Goal: Task Accomplishment & Management: Use online tool/utility

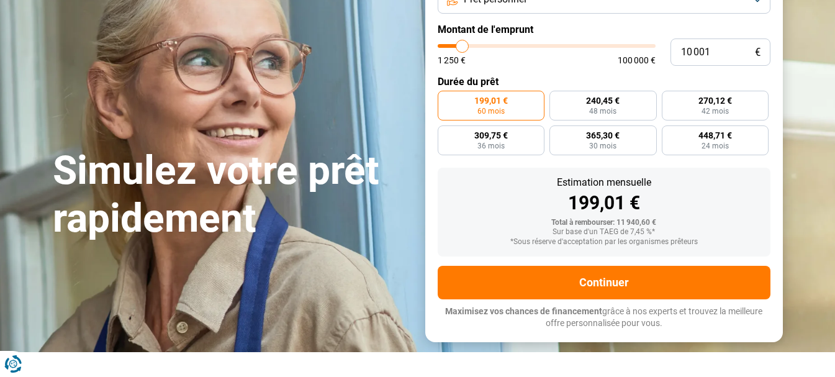
scroll to position [124, 0]
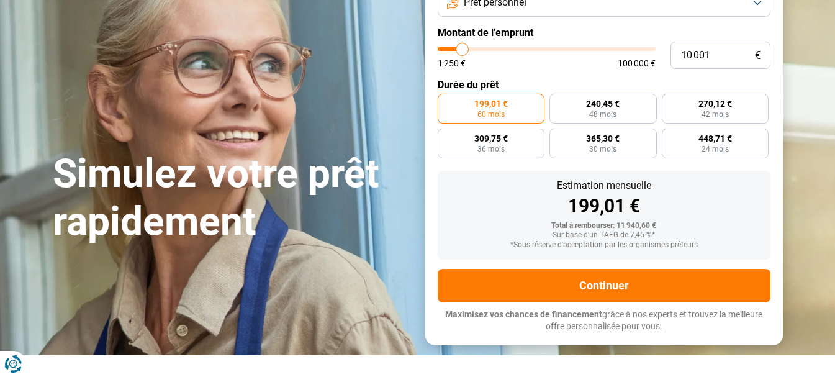
type input "8 000"
type input "8000"
type input "8 750"
type input "8750"
type input "9 500"
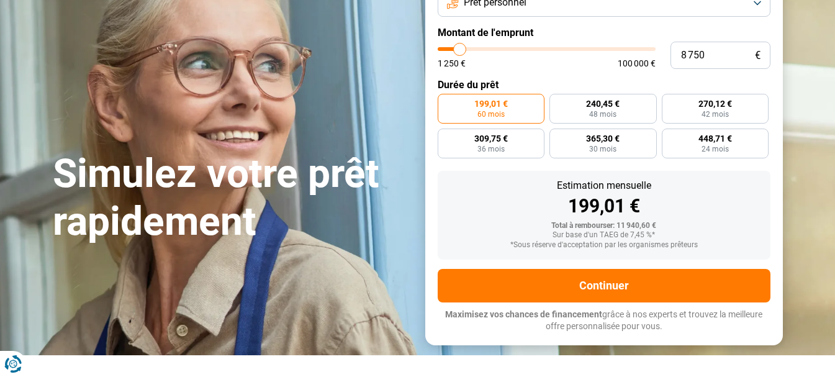
type input "9500"
type input "9 750"
type input "9750"
type input "10 500"
type input "10500"
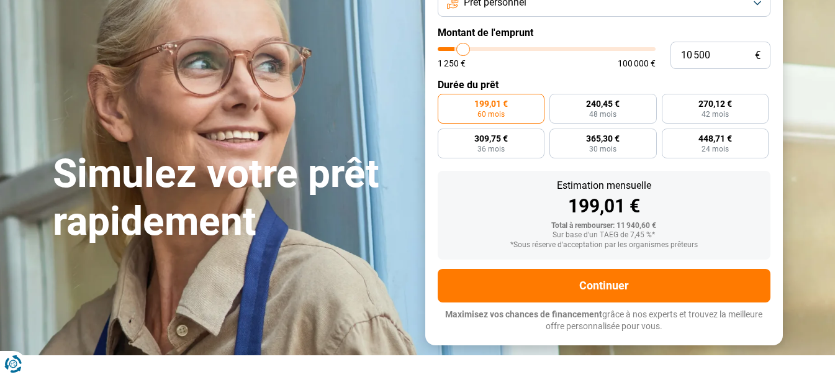
type input "11 250"
type input "11250"
type input "12 250"
type input "12250"
type input "13 500"
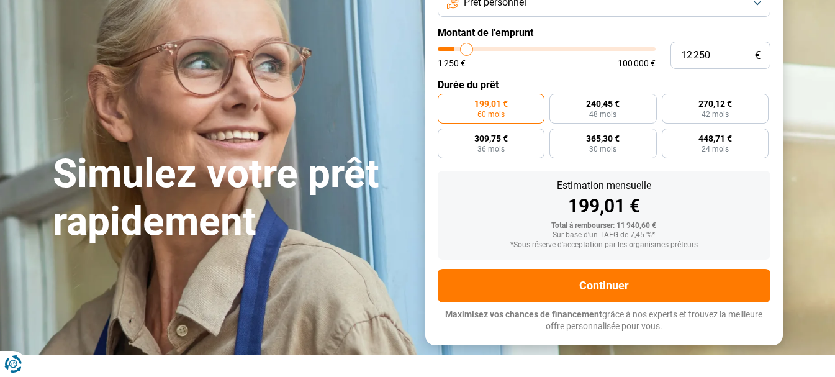
type input "13500"
type input "14 000"
type input "14000"
type input "14 250"
type input "14250"
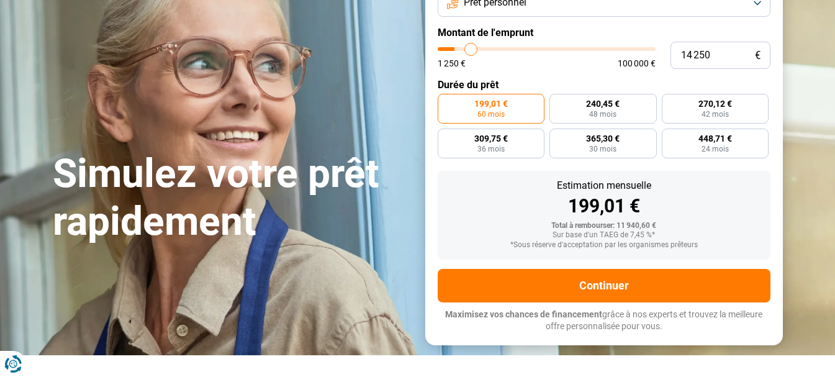
type input "15 000"
type input "15000"
type input "15 750"
type input "15750"
type input "16 000"
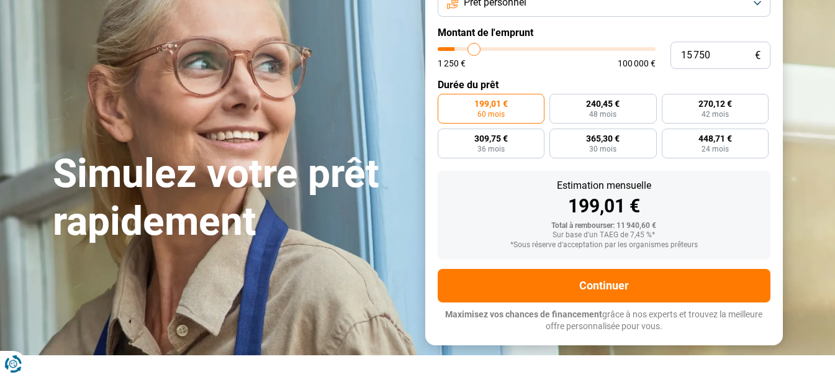
type input "16000"
type input "16 500"
type input "16500"
type input "16 750"
type input "16750"
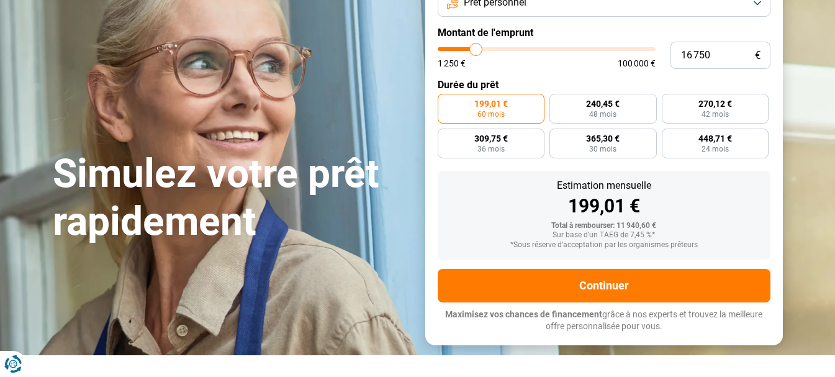
type input "17 000"
type input "17000"
type input "17 500"
type input "17500"
type input "17 750"
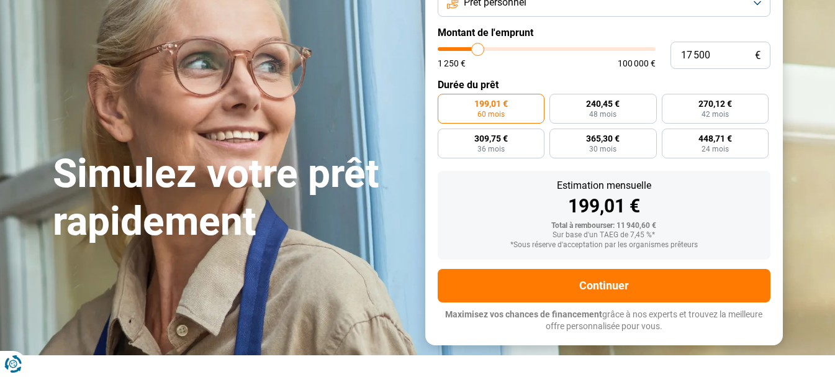
type input "17750"
type input "18 250"
type input "18250"
type input "18 750"
type input "18750"
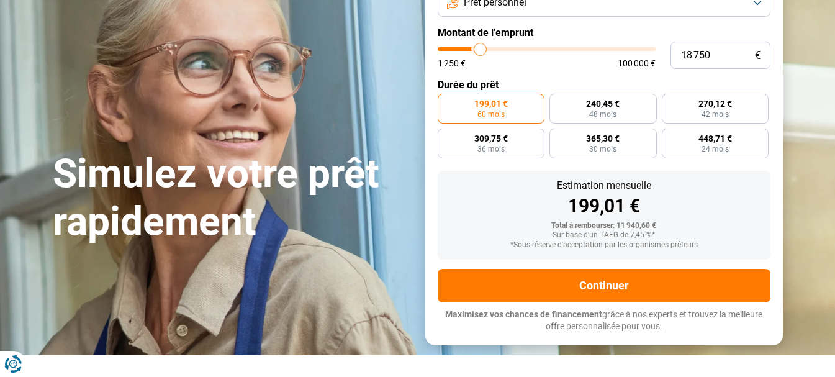
type input "19 500"
type input "19500"
type input "20 000"
type input "20000"
type input "20 500"
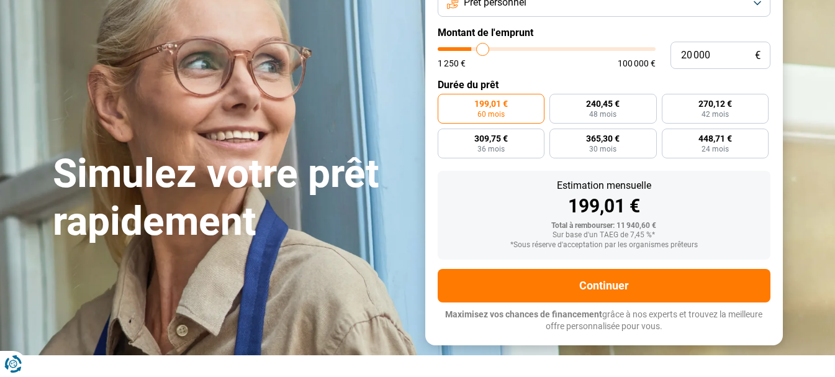
type input "20500"
type input "21 250"
type input "21250"
type input "22 000"
type input "22000"
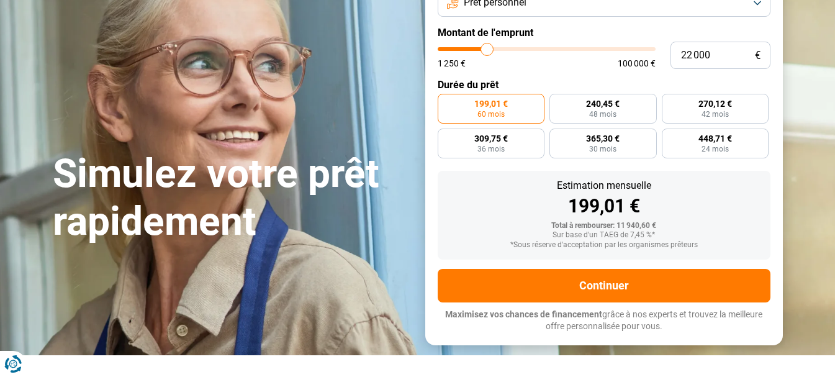
type input "22 250"
type input "22250"
type input "23 000"
type input "23000"
type input "23 500"
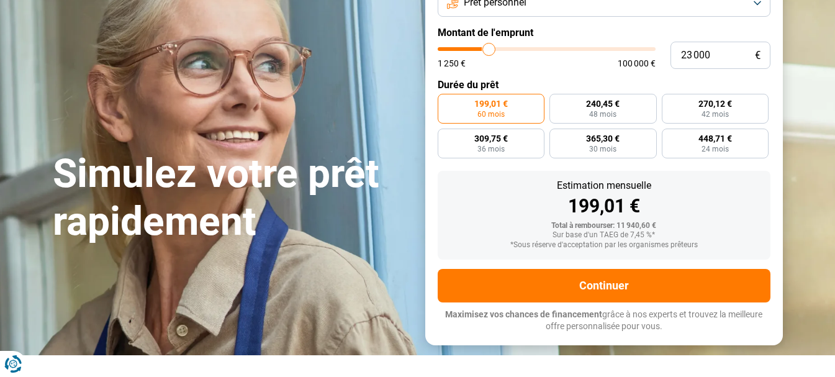
type input "23500"
type input "23 750"
type input "23750"
type input "24 000"
type input "24000"
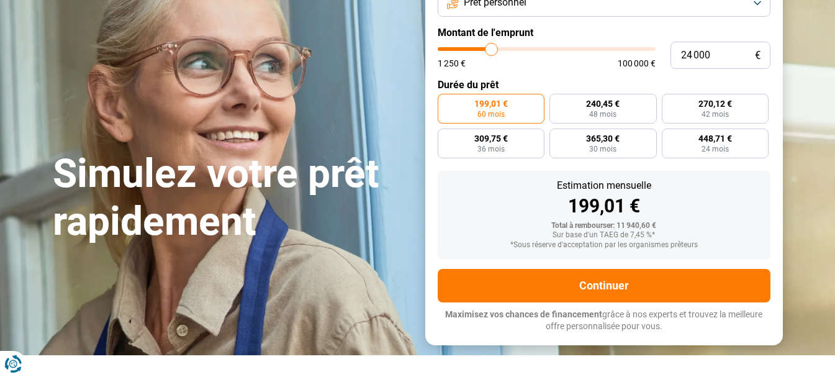
type input "23 500"
drag, startPoint x: 469, startPoint y: 101, endPoint x: 498, endPoint y: 101, distance: 28.6
type input "23500"
click at [498, 51] on input "range" at bounding box center [547, 49] width 218 height 4
radio input "false"
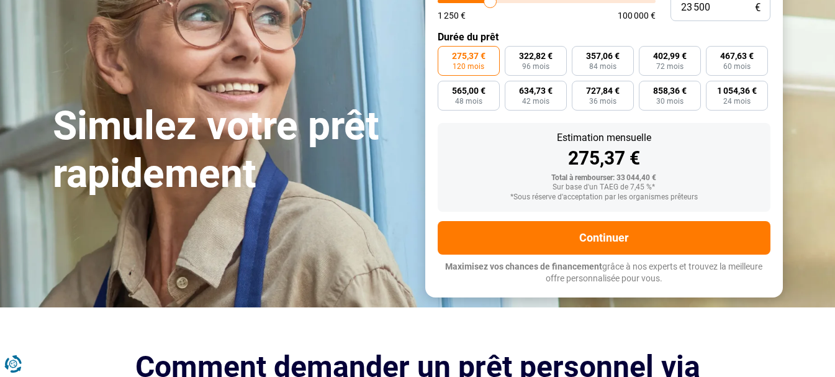
scroll to position [164, 0]
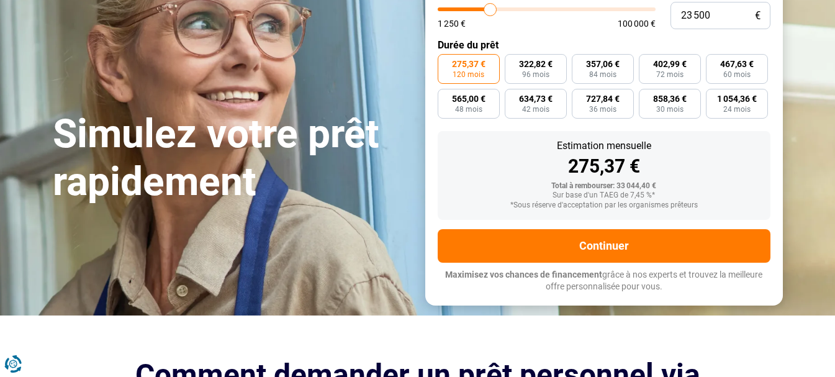
type input "25 500"
type input "25500"
type input "26 250"
type input "26250"
type input "27 000"
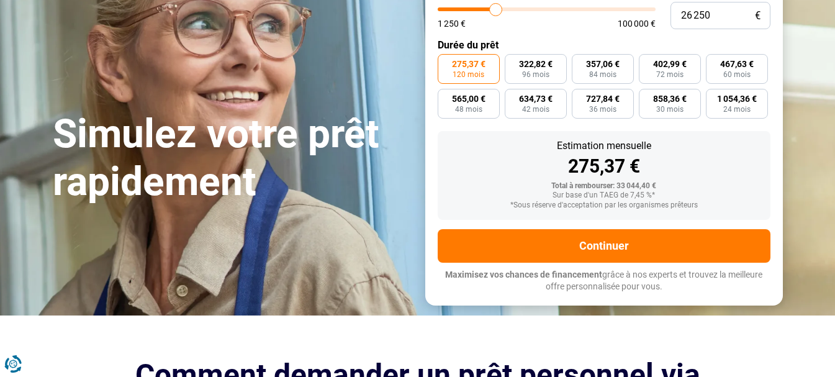
type input "27000"
type input "27 500"
type input "27500"
type input "28 000"
type input "28000"
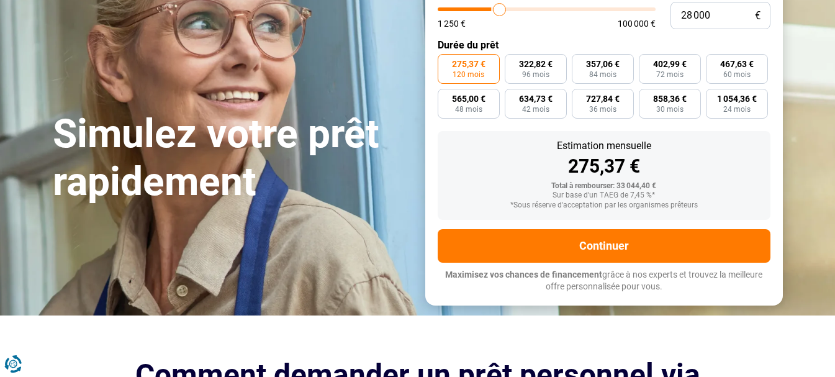
type input "28 250"
type input "28250"
type input "29 000"
type input "29000"
type input "29 750"
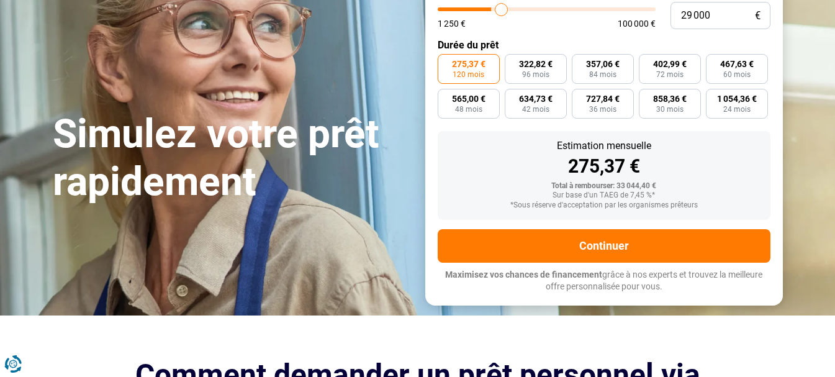
type input "29750"
type input "30 500"
type input "30500"
type input "30 750"
type input "30750"
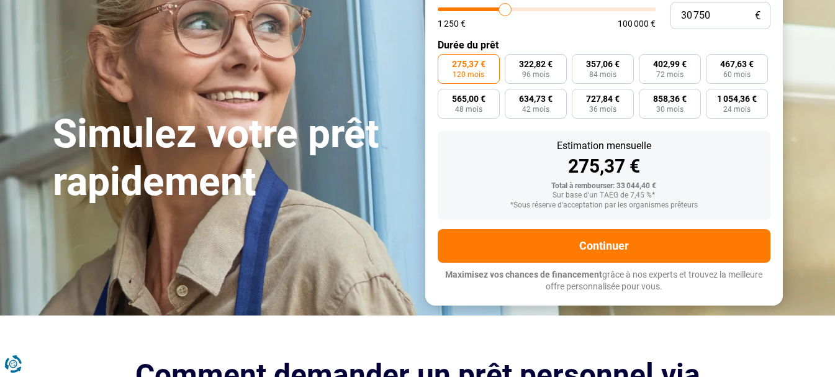
type input "31 000"
type input "31000"
type input "31 500"
type input "31500"
type input "31 750"
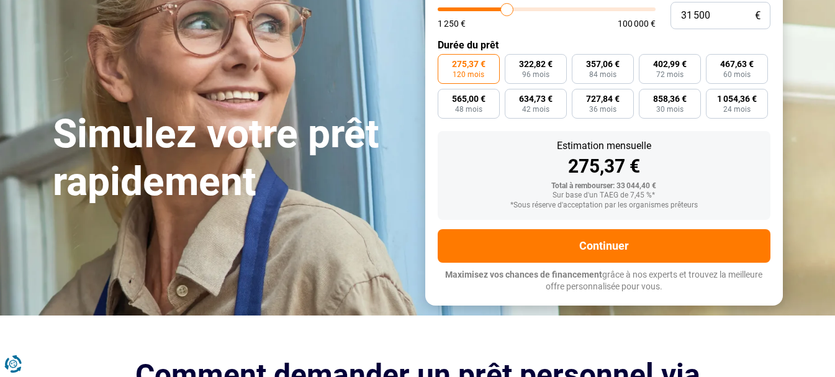
type input "31750"
type input "32 250"
type input "32250"
type input "32 750"
type input "32750"
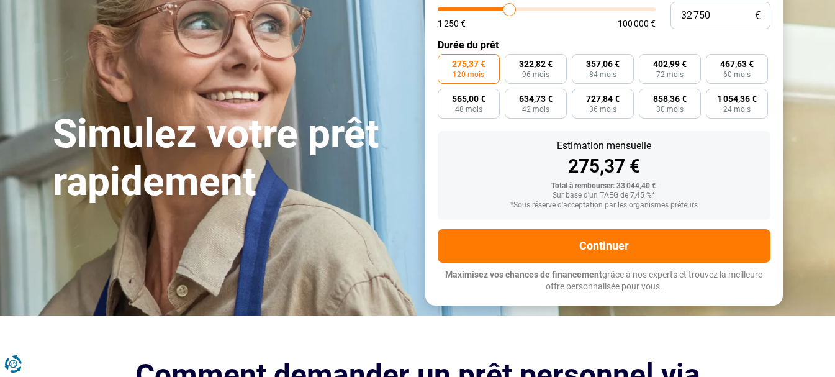
type input "33 250"
type input "33250"
type input "33 500"
type input "33500"
type input "32 750"
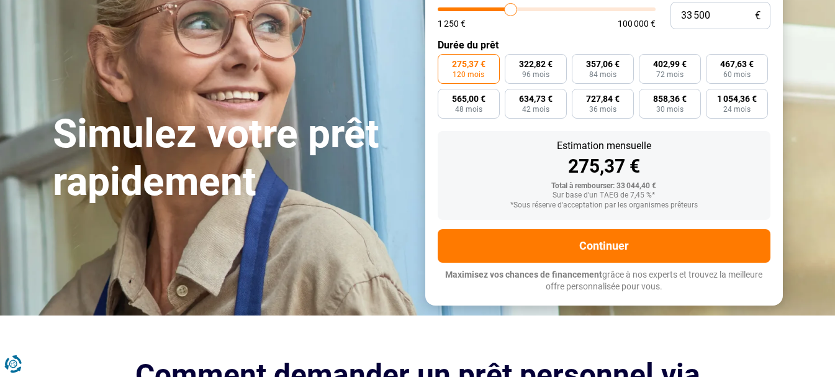
type input "32750"
type input "32 250"
drag, startPoint x: 501, startPoint y: 54, endPoint x: 513, endPoint y: 57, distance: 12.1
type input "32250"
click at [513, 11] on input "range" at bounding box center [547, 9] width 218 height 4
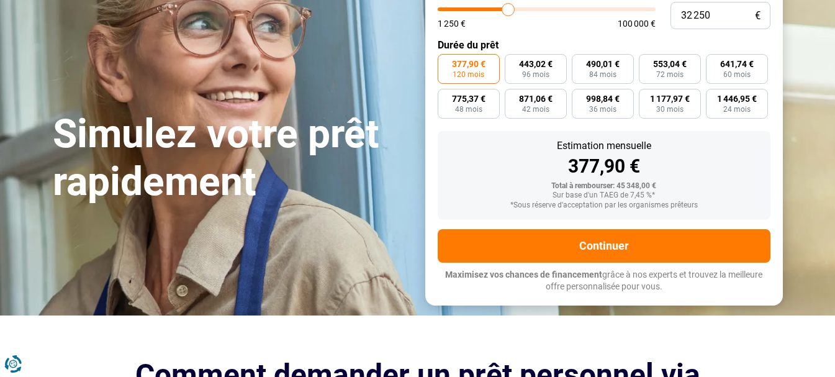
type input "30 750"
type input "30750"
type input "30 500"
type input "30500"
type input "30 000"
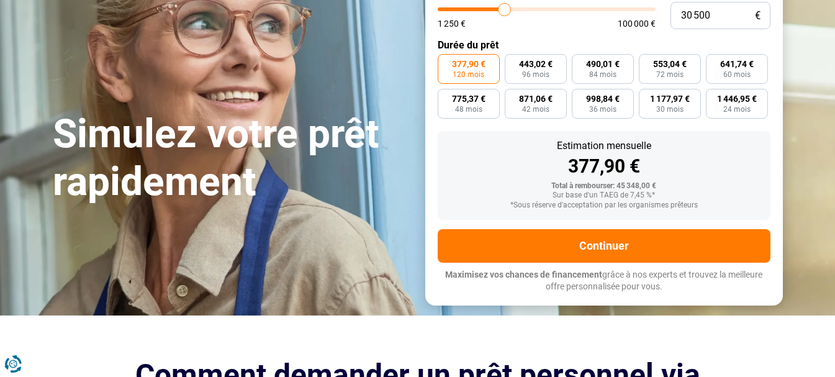
type input "30000"
type input "29 750"
type input "29750"
type input "29 000"
type input "29000"
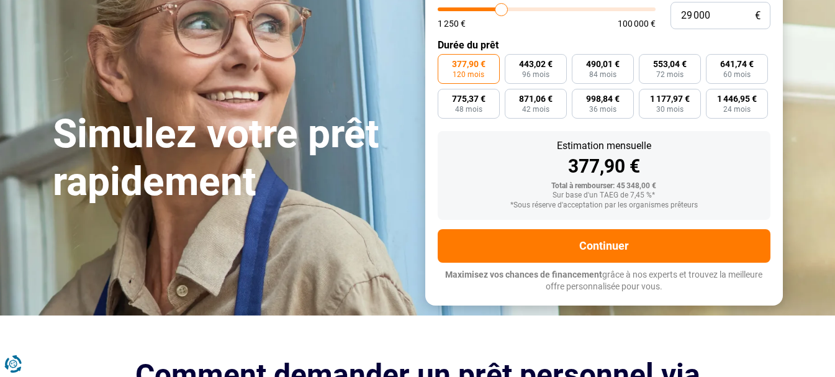
type input "28 750"
type input "28750"
type input "28 000"
type input "28000"
type input "27 250"
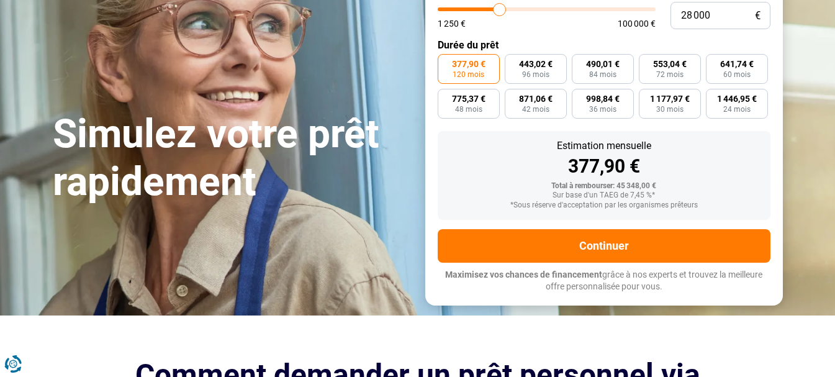
type input "27250"
type input "27 000"
drag, startPoint x: 511, startPoint y: 60, endPoint x: 504, endPoint y: 68, distance: 11.0
type input "27000"
click at [504, 11] on input "range" at bounding box center [547, 9] width 218 height 4
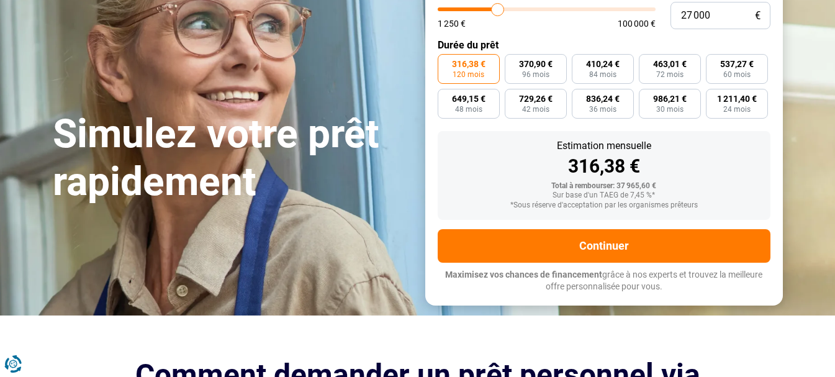
type input "26 250"
type input "26250"
type input "26 500"
type input "26500"
type input "27 000"
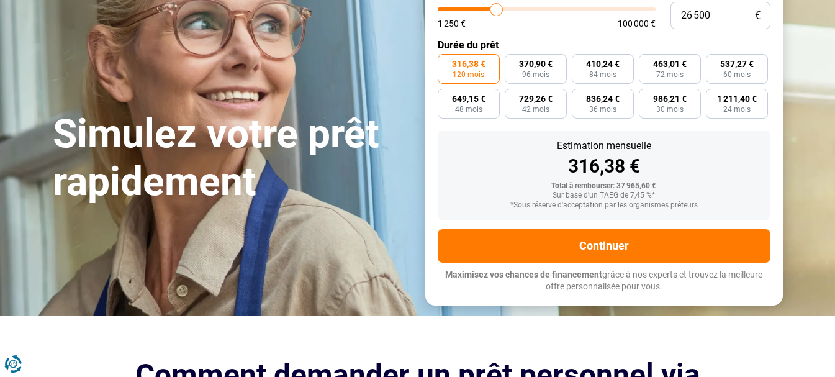
type input "27000"
type input "27 250"
type input "27250"
type input "27 500"
type input "27500"
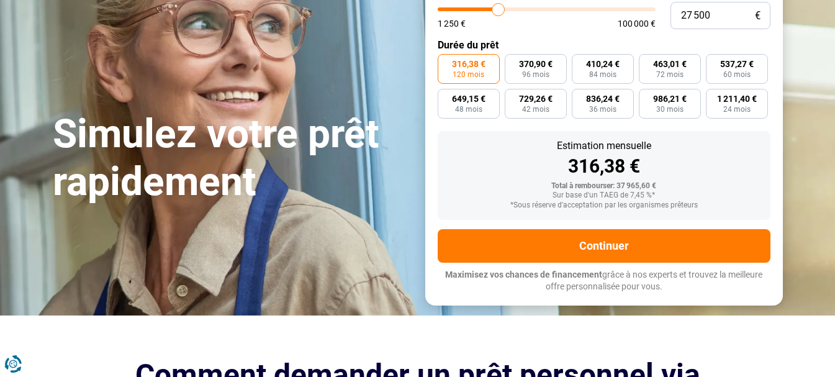
type input "28 250"
type input "28250"
type input "29 000"
type input "29000"
type input "29 250"
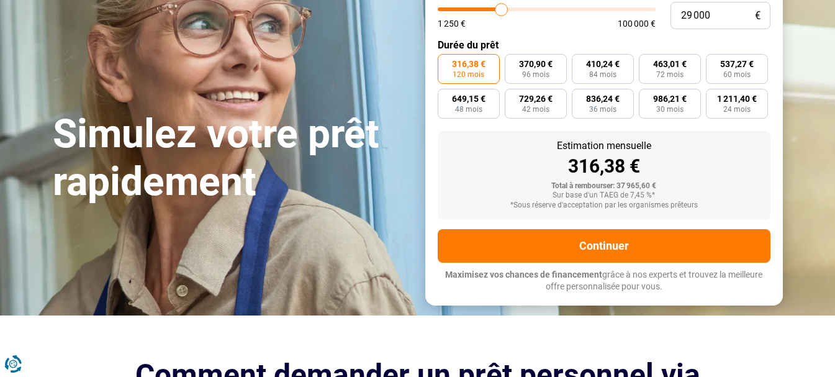
type input "29250"
type input "30 000"
type input "30000"
type input "31 500"
type input "31500"
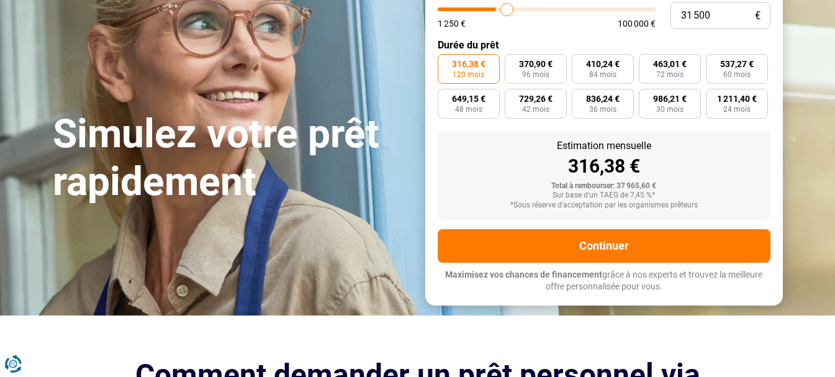
type input "32 500"
type input "32500"
type input "32 250"
type input "32250"
type input "31 750"
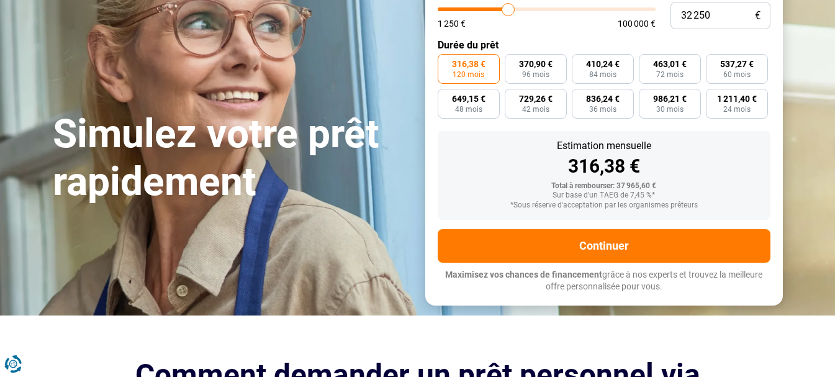
type input "31750"
type input "31 500"
type input "31500"
type input "31 000"
drag, startPoint x: 503, startPoint y: 54, endPoint x: 511, endPoint y: 58, distance: 9.7
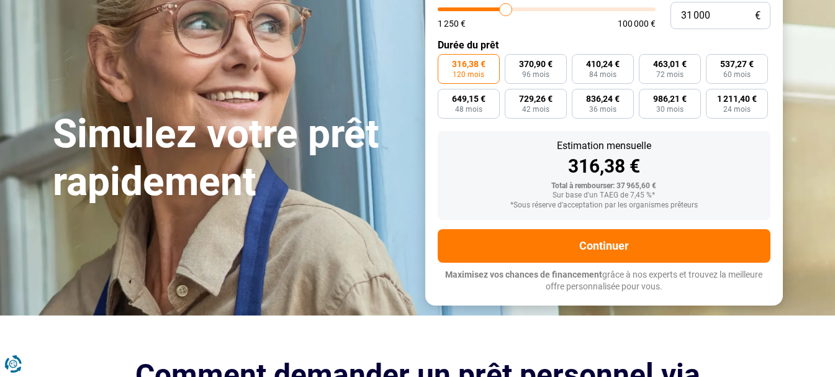
type input "31000"
click at [511, 11] on input "range" at bounding box center [547, 9] width 218 height 4
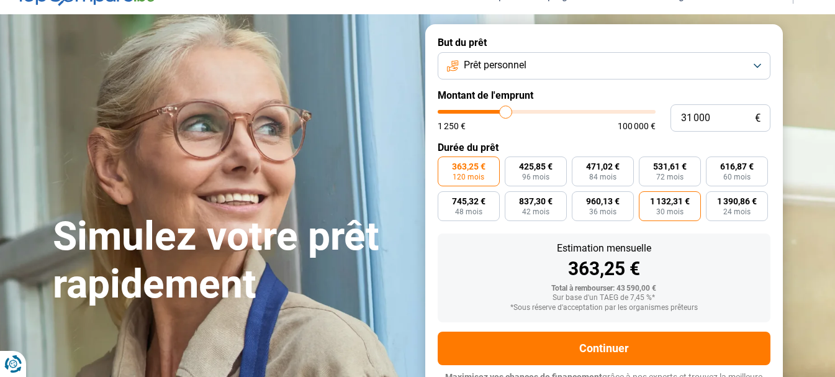
scroll to position [40, 0]
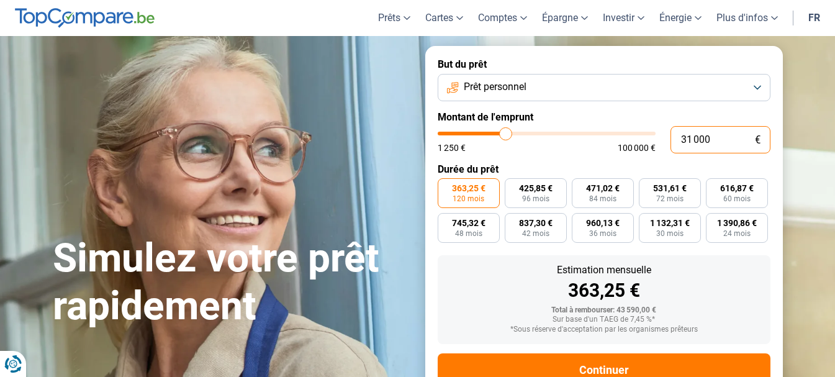
click at [732, 153] on input "31 000" at bounding box center [721, 139] width 100 height 27
type input "310 003"
type input "100000"
type input "100 000"
type input "100000"
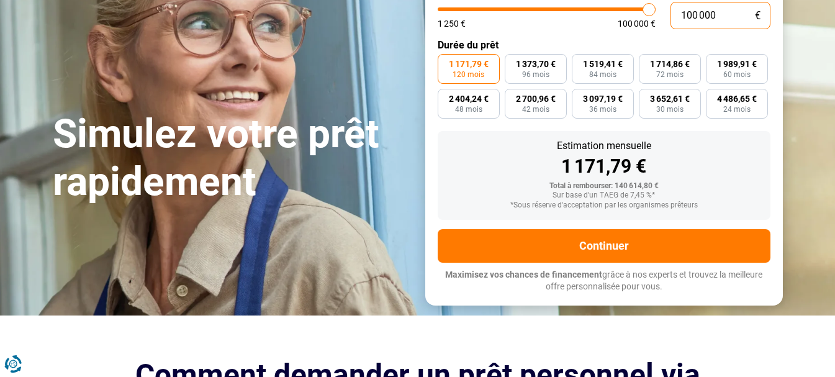
scroll to position [102, 0]
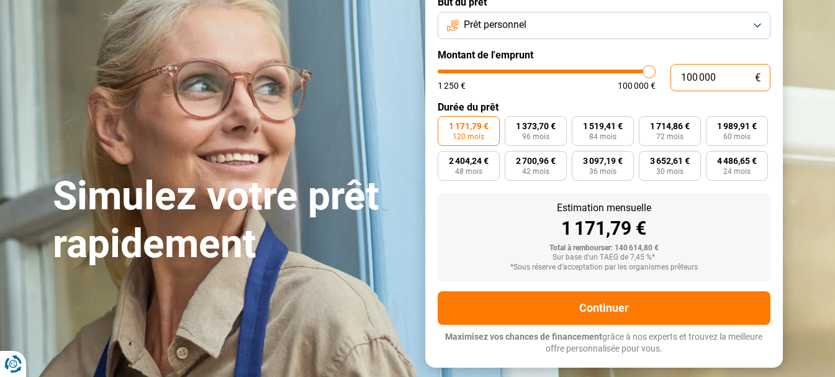
type input "100 000"
